Goal: Task Accomplishment & Management: Complete application form

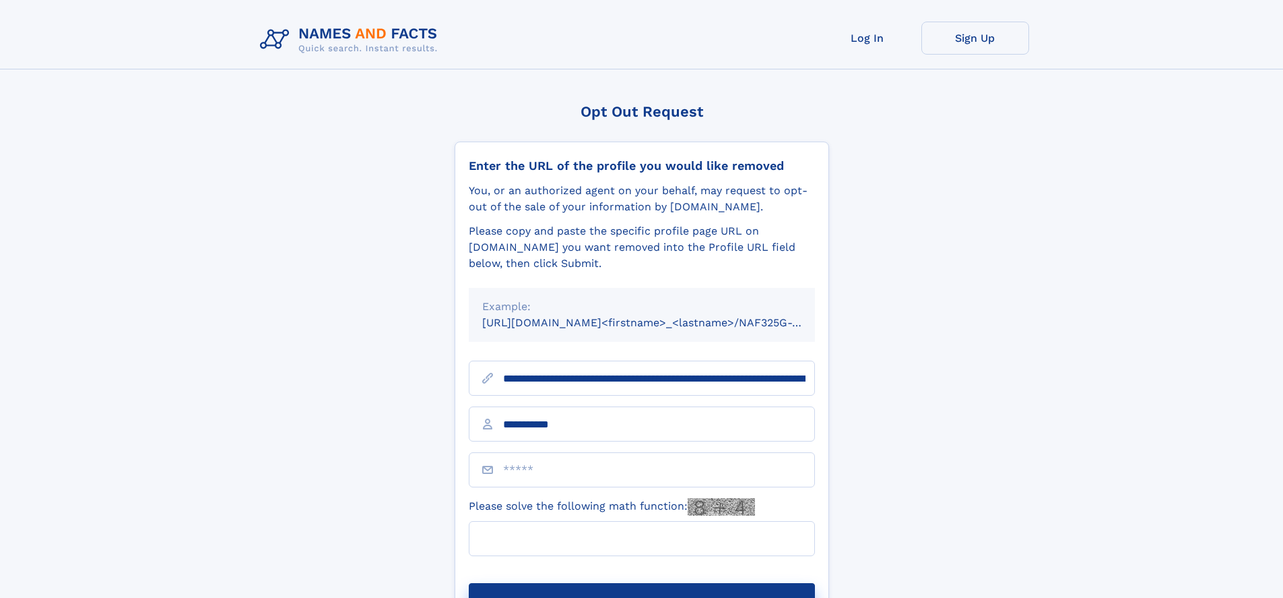
type input "**********"
type input "***"
click at [641, 583] on button "Submit Opt Out Request" at bounding box center [642, 604] width 346 height 43
